Goal: Task Accomplishment & Management: Understand process/instructions

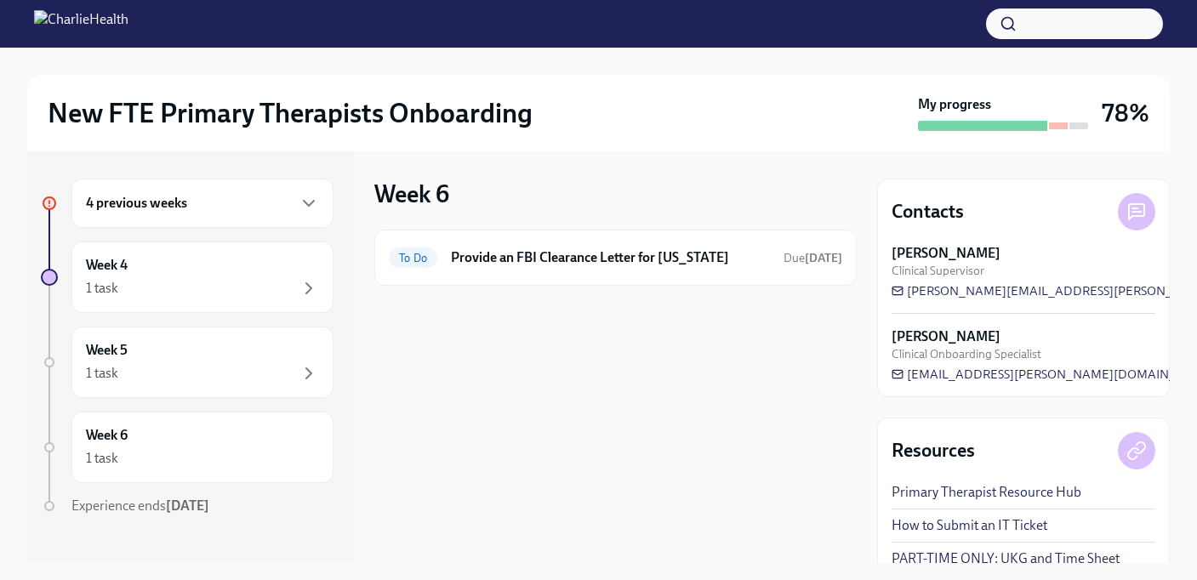
click at [158, 208] on h6 "4 previous weeks" at bounding box center [136, 203] width 101 height 19
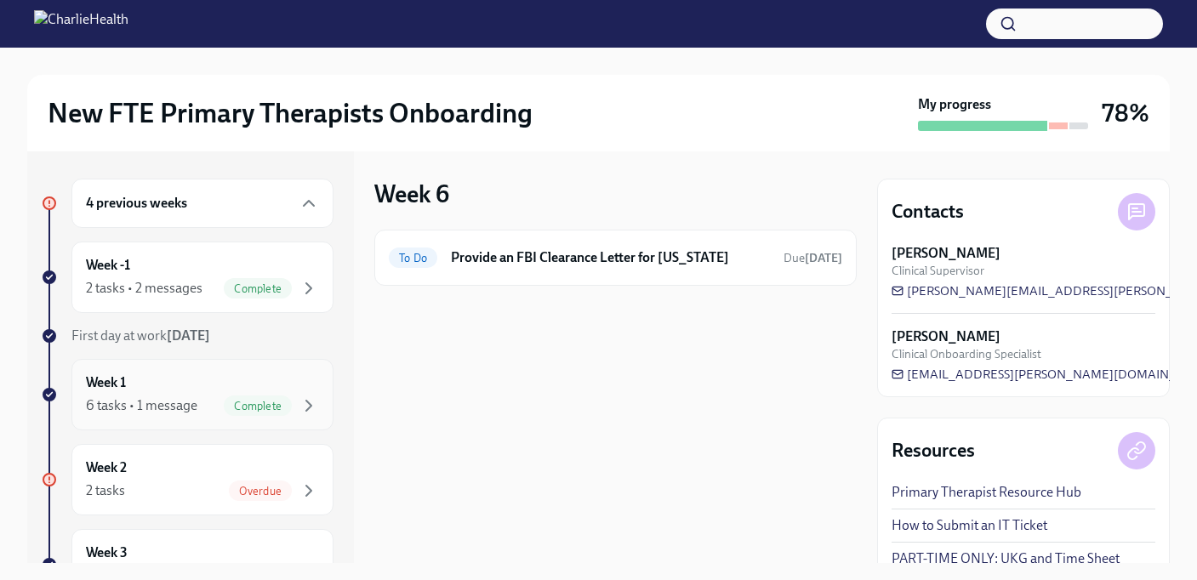
click at [196, 412] on div "6 tasks • 1 message Complete" at bounding box center [202, 406] width 233 height 20
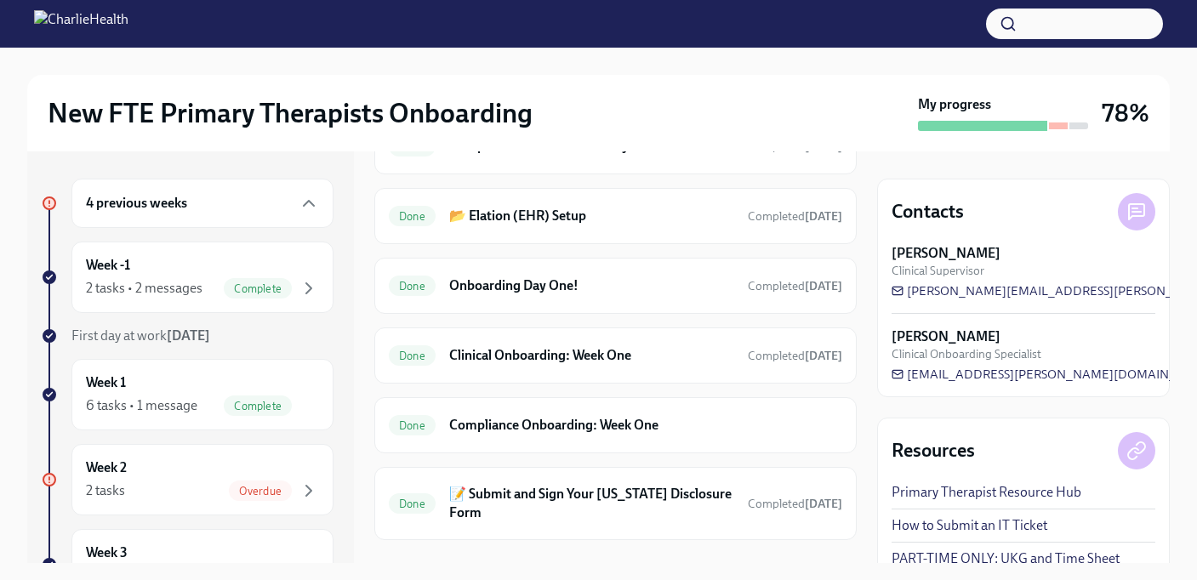
scroll to position [515, 0]
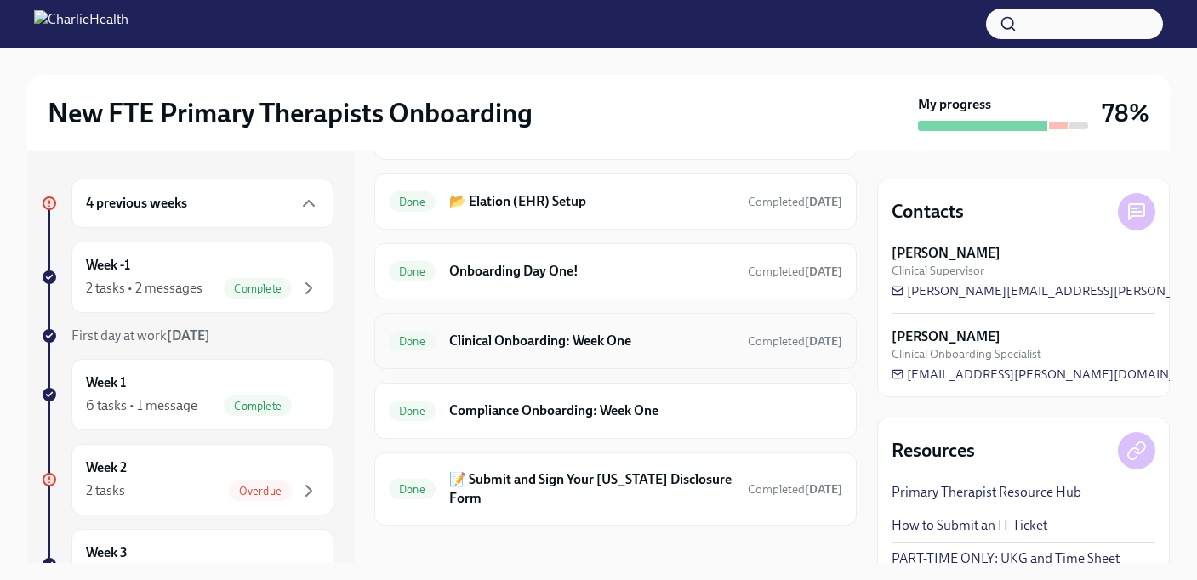
click at [483, 336] on h6 "Clinical Onboarding: Week One" at bounding box center [591, 341] width 285 height 19
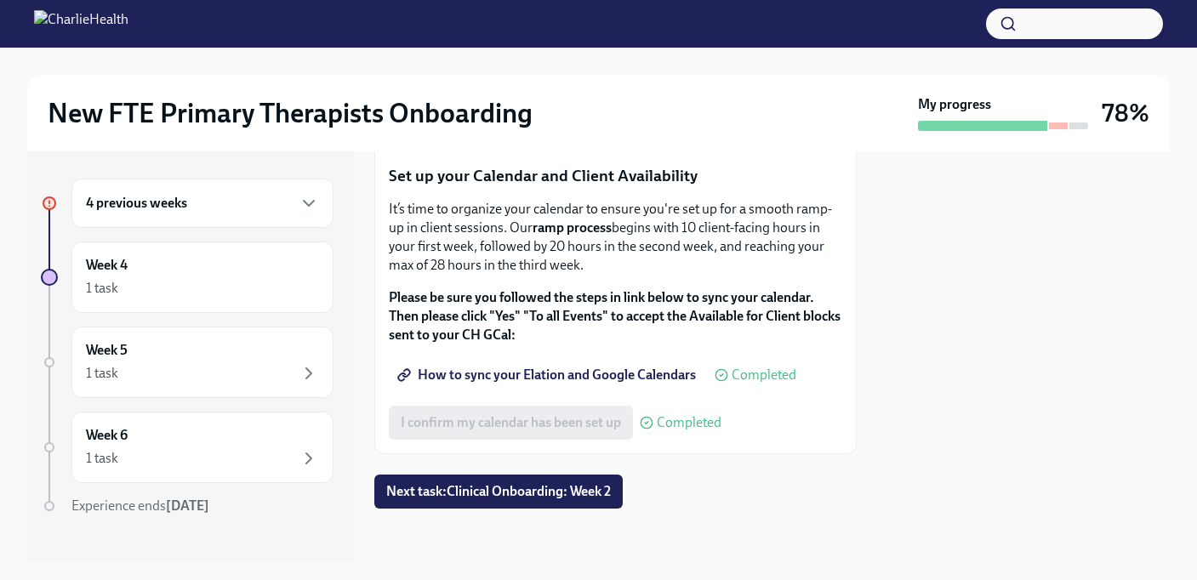
scroll to position [2980, 0]
click at [504, 489] on span "Next task : Clinical Onboarding: Week 2" at bounding box center [498, 491] width 225 height 17
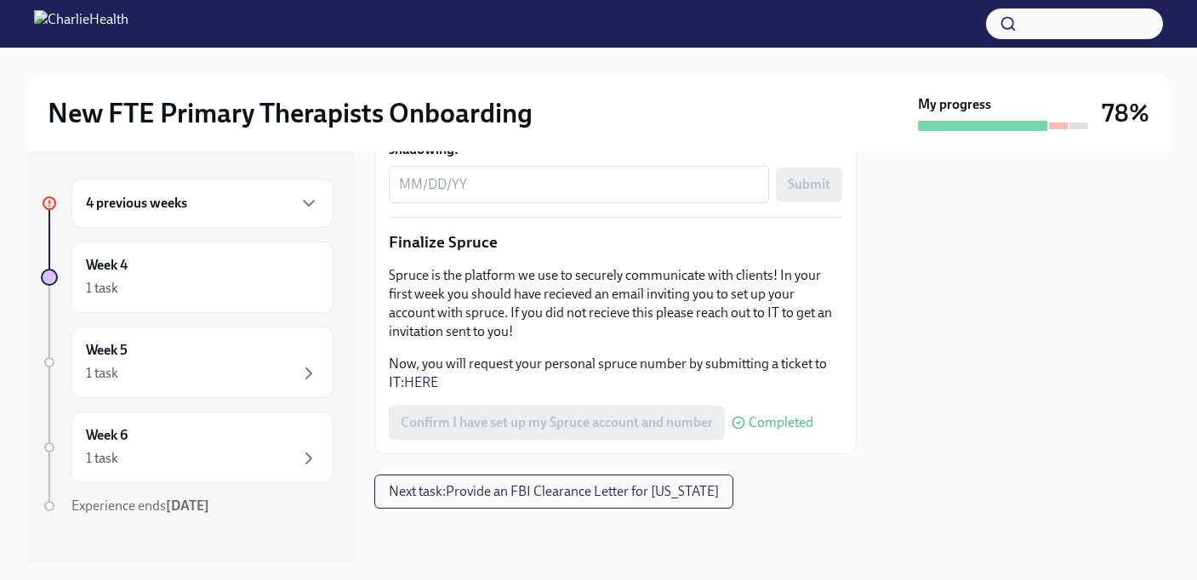
scroll to position [2285, 0]
click at [733, 492] on button "Next task : Provide an FBI Clearance Letter for [US_STATE]" at bounding box center [553, 492] width 359 height 34
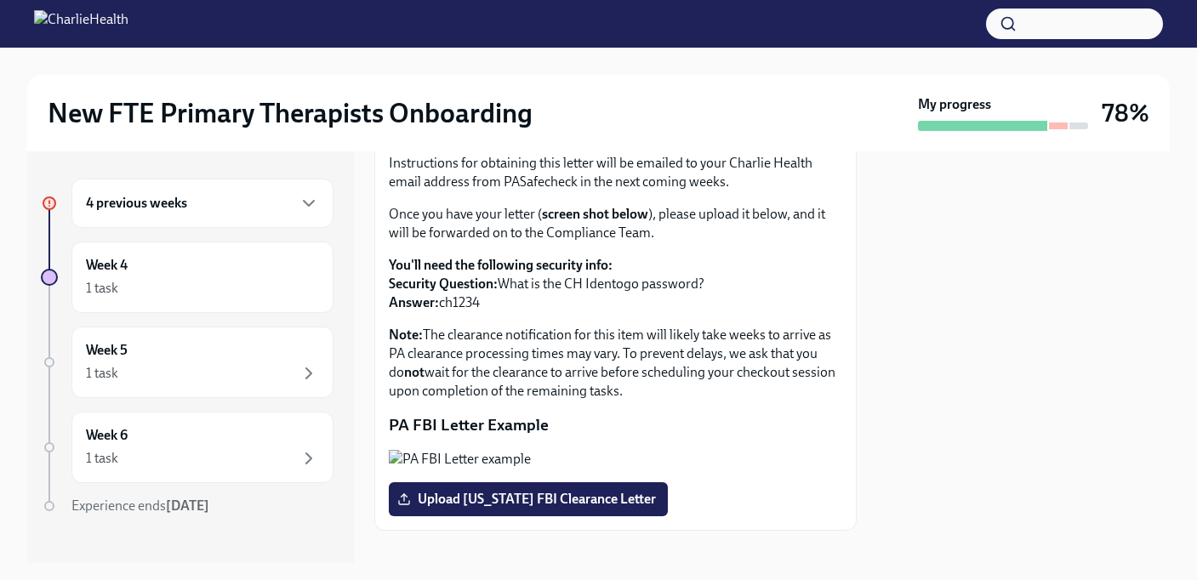
scroll to position [325, 0]
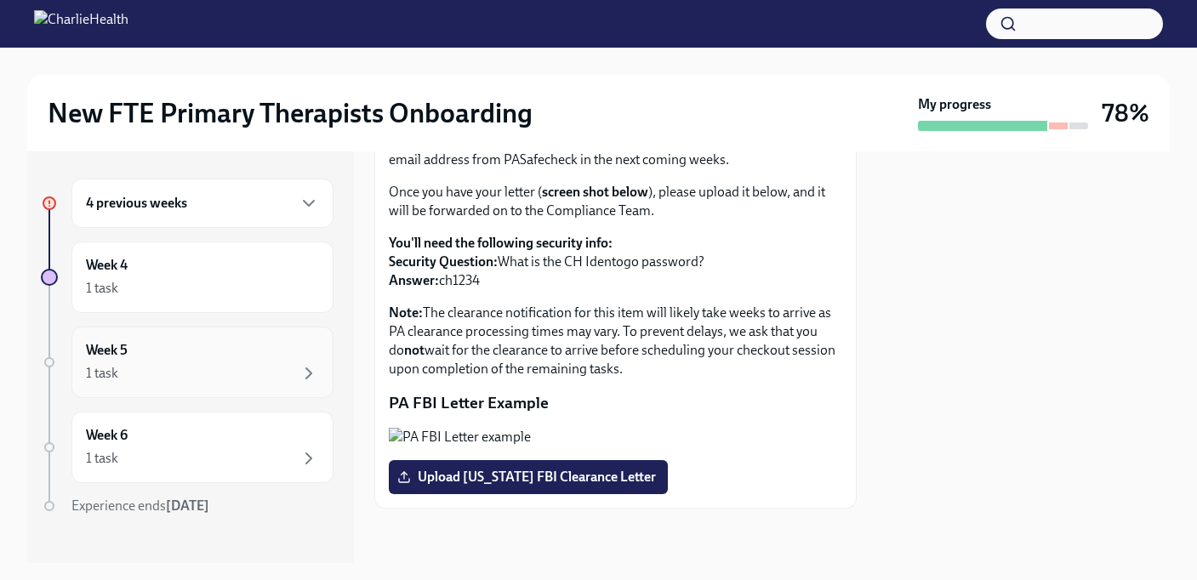
click at [139, 356] on div "Week 5 1 task" at bounding box center [202, 362] width 233 height 43
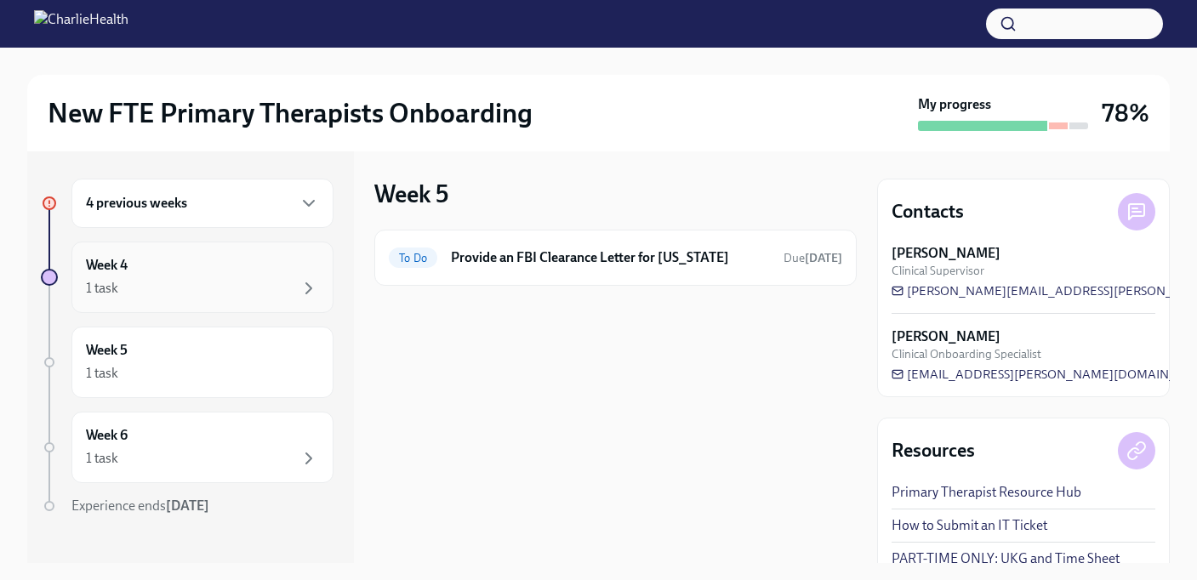
click at [158, 297] on div "1 task" at bounding box center [202, 288] width 233 height 20
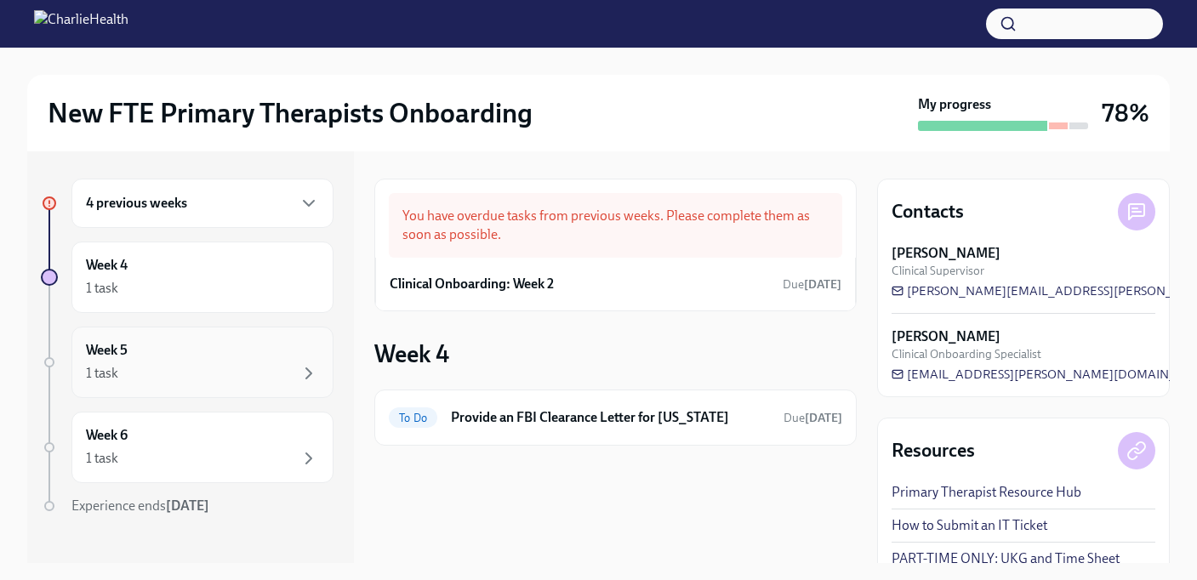
click at [169, 366] on div "1 task" at bounding box center [202, 373] width 233 height 20
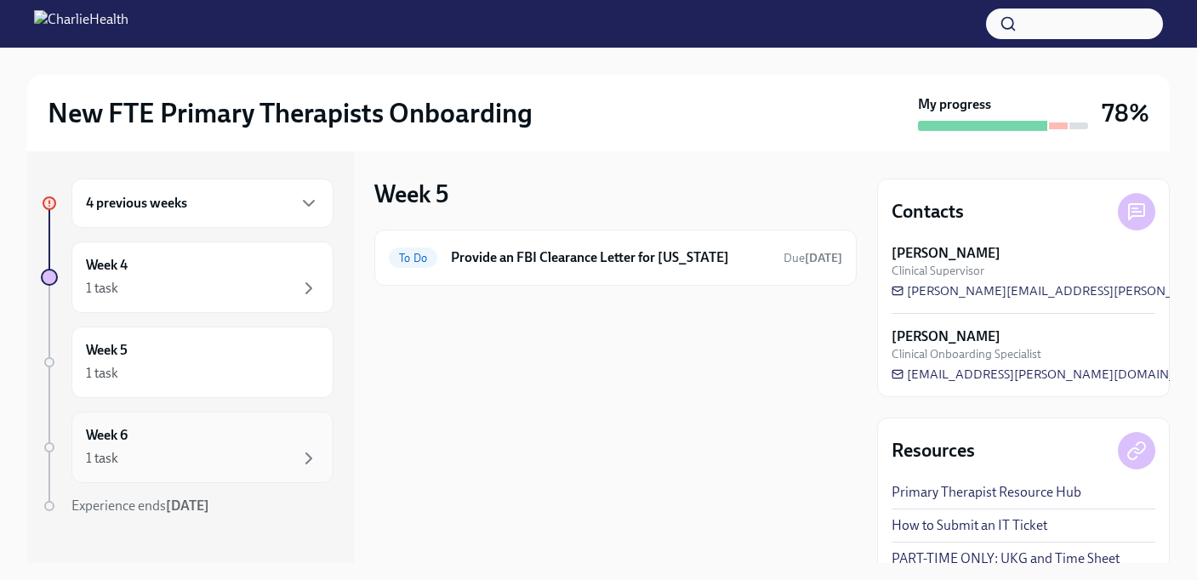
click at [176, 470] on div "Week 6 1 task" at bounding box center [202, 447] width 262 height 71
